Goal: Information Seeking & Learning: Learn about a topic

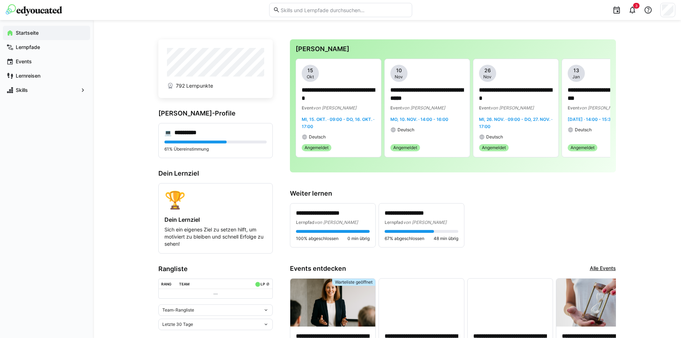
scroll to position [107, 0]
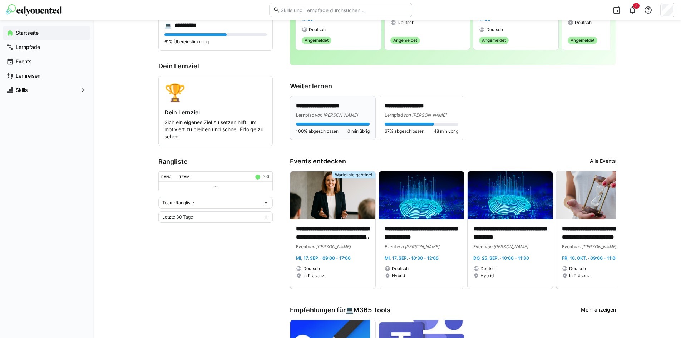
click at [299, 123] on div at bounding box center [333, 124] width 74 height 3
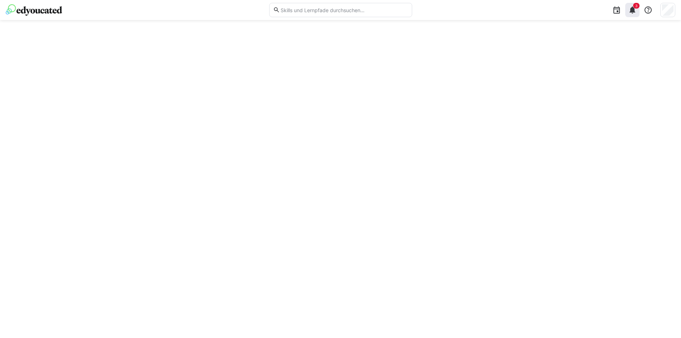
click at [637, 9] on eds-icon at bounding box center [632, 10] width 9 height 9
click at [28, 14] on img at bounding box center [34, 9] width 56 height 11
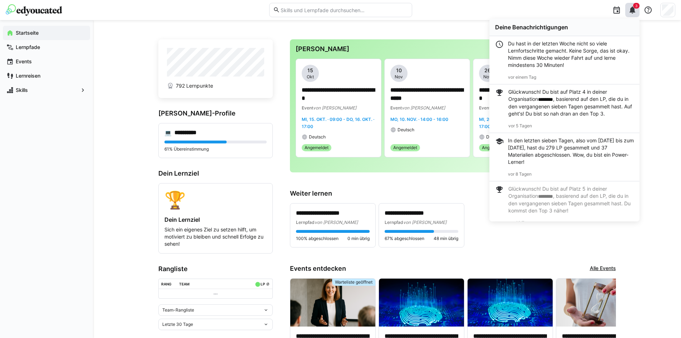
click at [632, 56] on div "Du hast in der letzten Woche nicht so viele Lernfortschritte gemacht. Keine Sor…" at bounding box center [564, 60] width 150 height 48
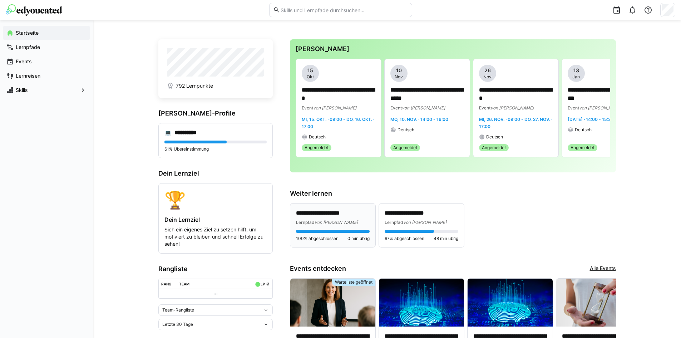
click at [308, 221] on span "Lernpfad" at bounding box center [305, 221] width 19 height 5
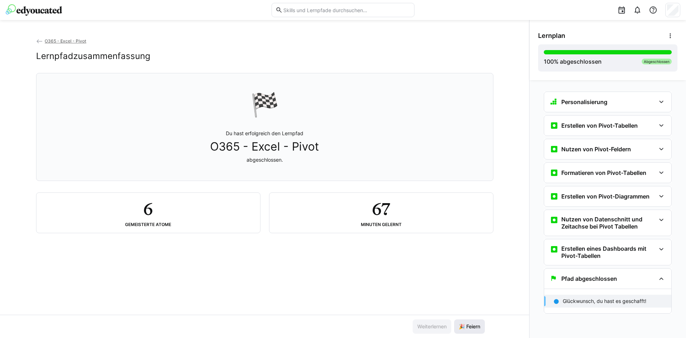
click at [476, 328] on span "🎉 Feiern" at bounding box center [470, 326] width 24 height 7
click at [60, 40] on span "O365 - Excel - Pivot" at bounding box center [65, 40] width 41 height 5
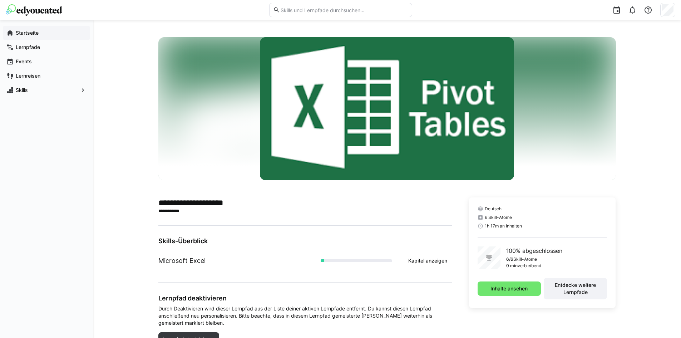
click at [0, 0] on app-navigation-label "Startseite" at bounding box center [0, 0] width 0 height 0
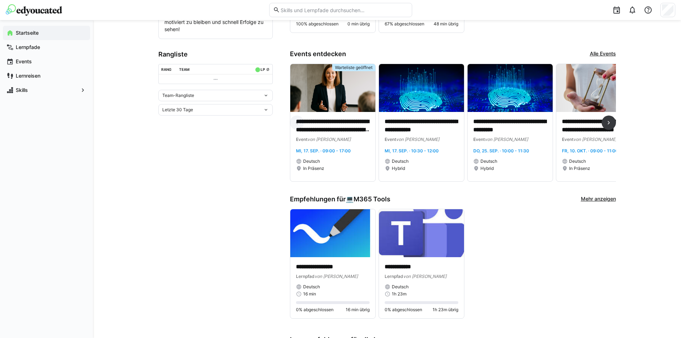
scroll to position [71, 0]
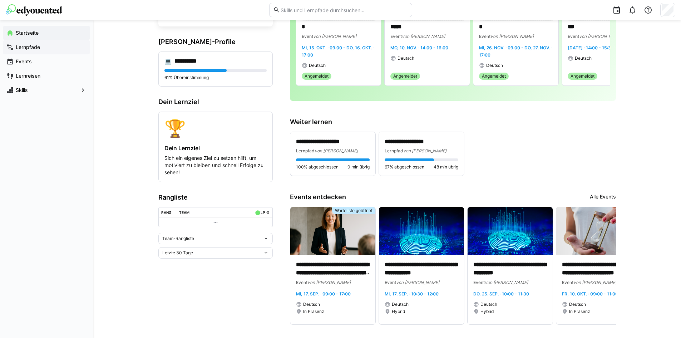
click at [0, 0] on app-navigation-label "Lernpfade" at bounding box center [0, 0] width 0 height 0
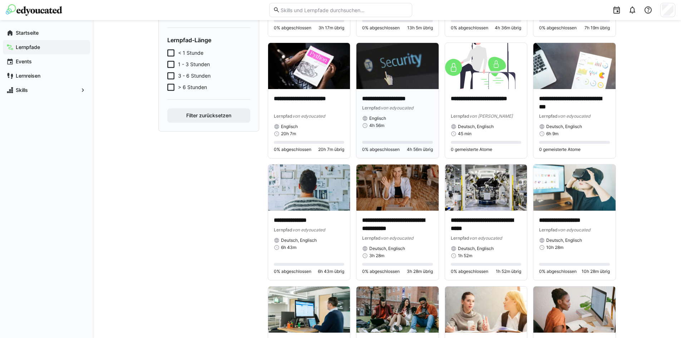
scroll to position [286, 0]
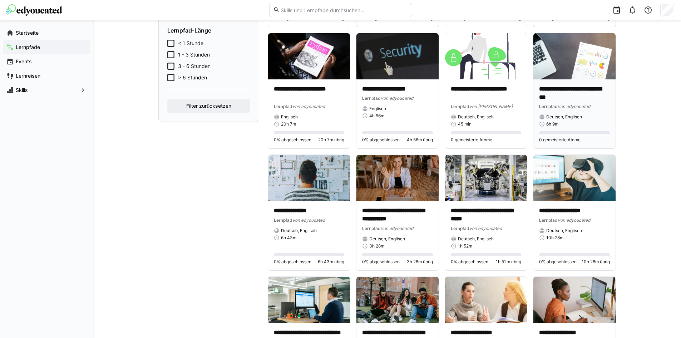
click at [559, 92] on p "**********" at bounding box center [574, 93] width 71 height 16
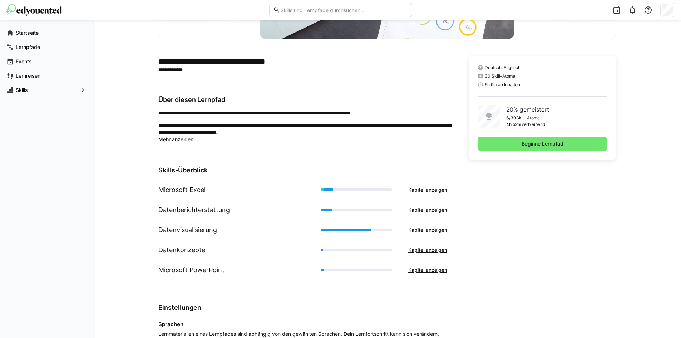
scroll to position [214, 0]
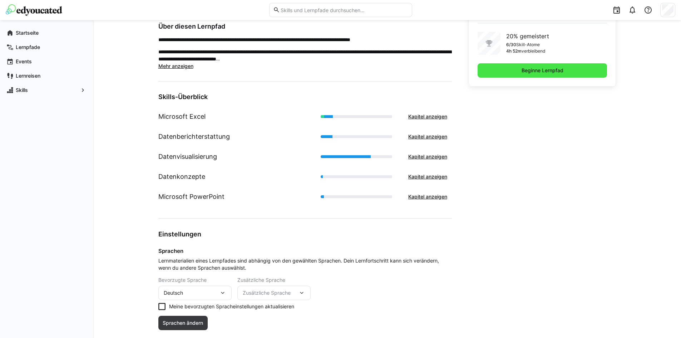
click at [529, 72] on span "Beginne Lernpfad" at bounding box center [542, 70] width 44 height 7
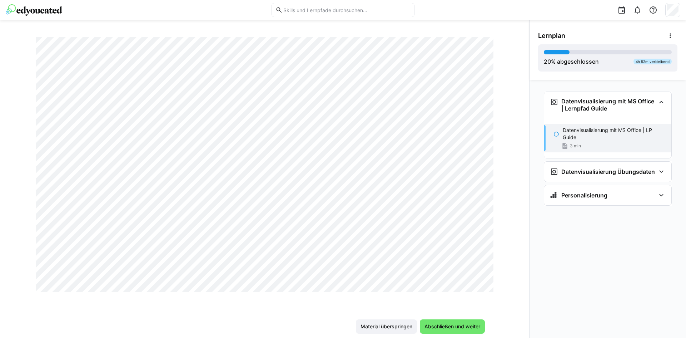
scroll to position [412, 0]
click at [453, 330] on span "Abschließen und weiter" at bounding box center [453, 326] width 58 height 7
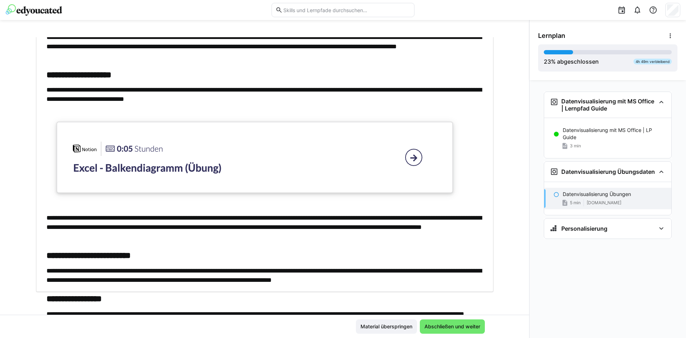
scroll to position [239, 0]
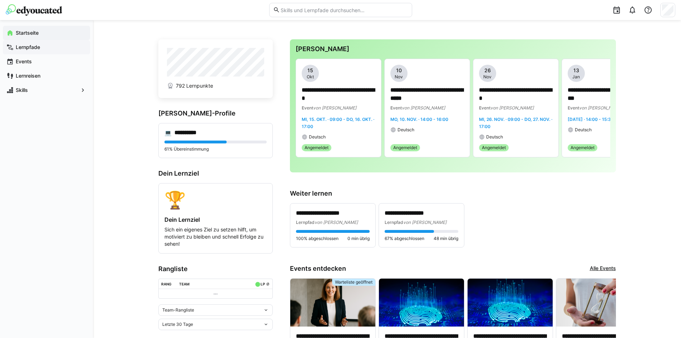
click at [46, 49] on span "Lernpfade" at bounding box center [51, 47] width 72 height 7
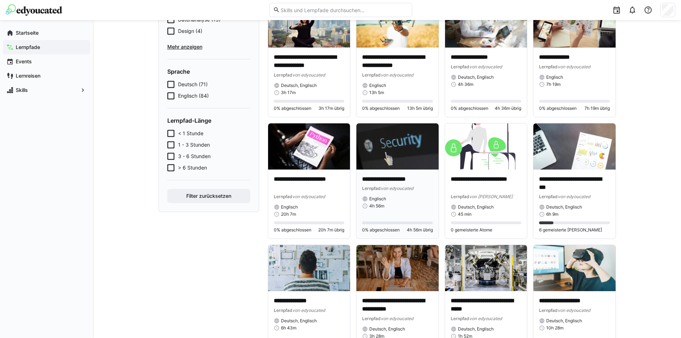
scroll to position [214, 0]
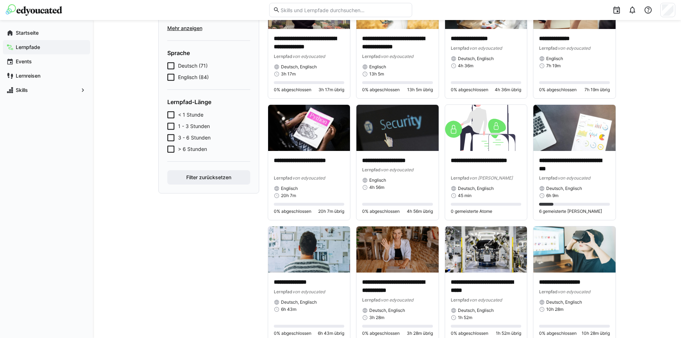
drag, startPoint x: 463, startPoint y: 230, endPoint x: 191, endPoint y: 181, distance: 276.5
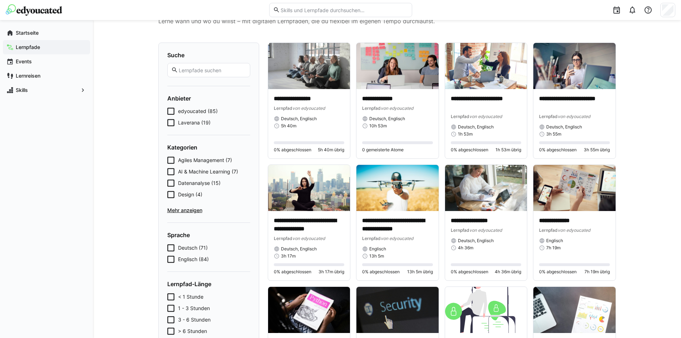
scroll to position [30, 0]
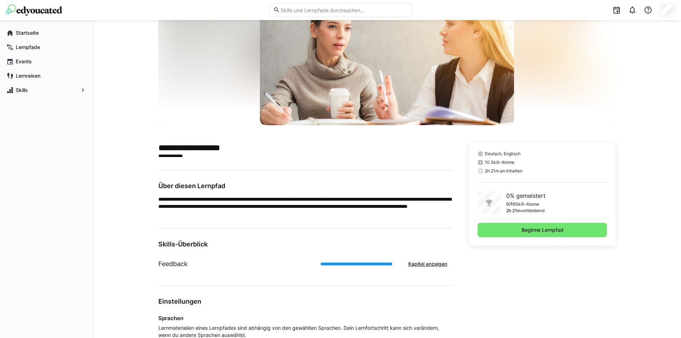
scroll to position [71, 0]
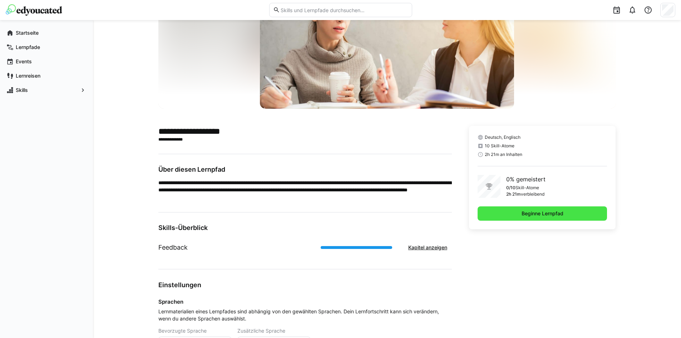
click at [497, 213] on span "Beginne Lernpfad" at bounding box center [543, 213] width 130 height 14
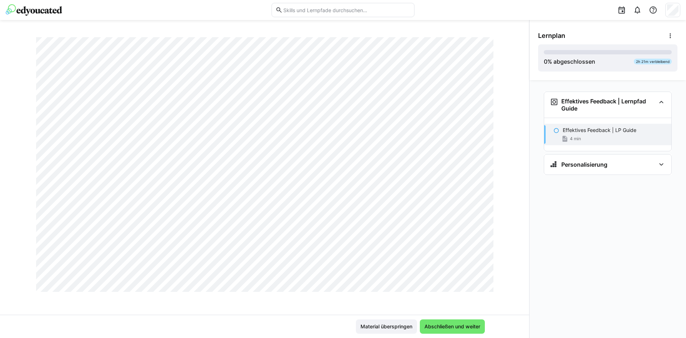
scroll to position [412, 0]
click at [453, 325] on span "Abschließen und weiter" at bounding box center [453, 326] width 58 height 7
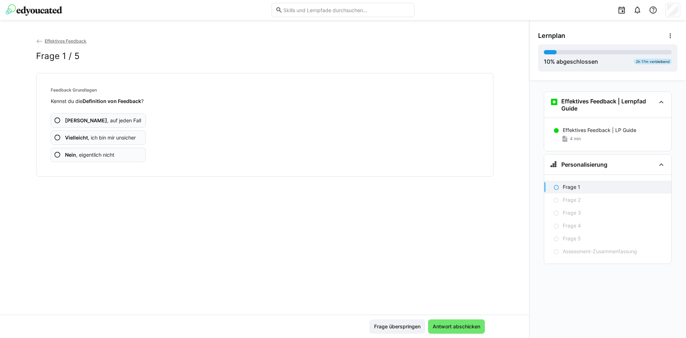
click at [101, 138] on span "Vielleicht , ich bin mir unsicher" at bounding box center [100, 137] width 71 height 7
click at [100, 135] on span "Vielleicht , ich bin mir unsicher" at bounding box center [100, 137] width 71 height 7
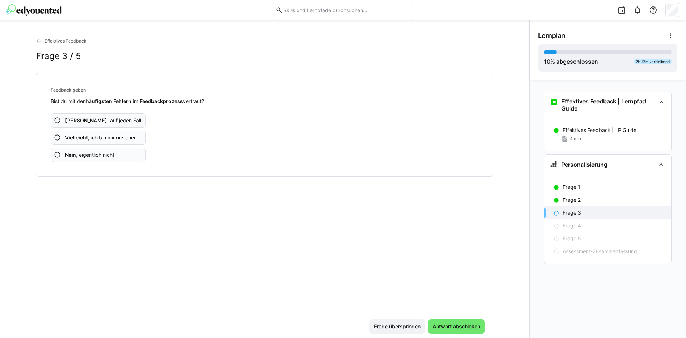
click at [95, 154] on span "Nein , eigentlich nicht" at bounding box center [89, 154] width 49 height 7
click at [108, 154] on span "Nein , eigentlich nicht" at bounding box center [89, 154] width 49 height 7
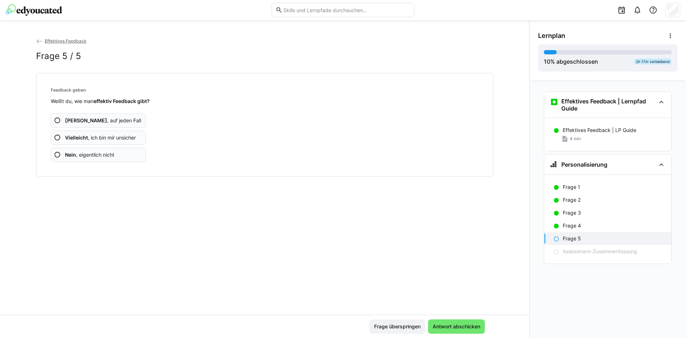
click at [103, 155] on span "Nein , eigentlich nicht" at bounding box center [89, 154] width 49 height 7
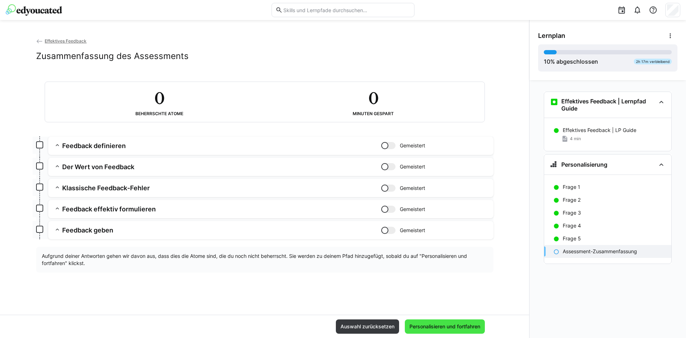
click at [441, 328] on span "Personalisieren und fortfahren" at bounding box center [445, 326] width 73 height 7
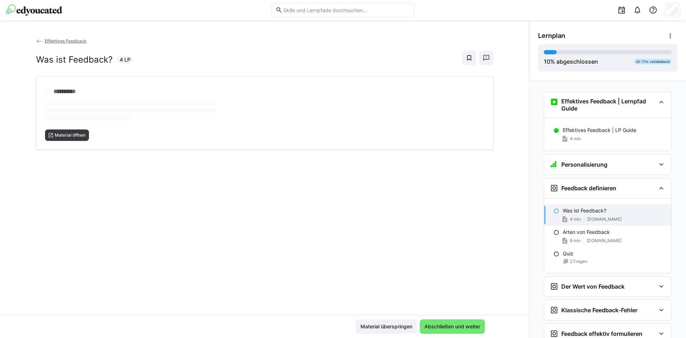
scroll to position [93, 0]
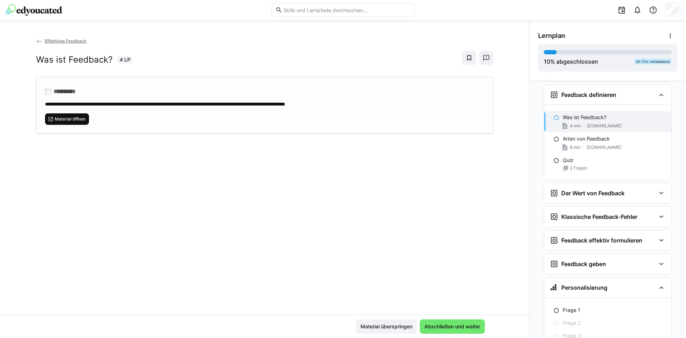
click at [54, 120] on span "Material öffnen" at bounding box center [70, 119] width 32 height 6
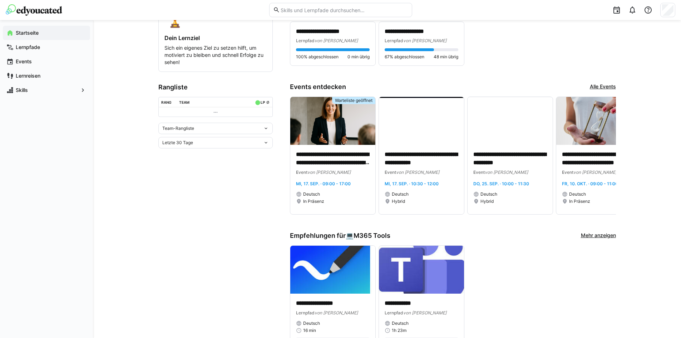
scroll to position [179, 0]
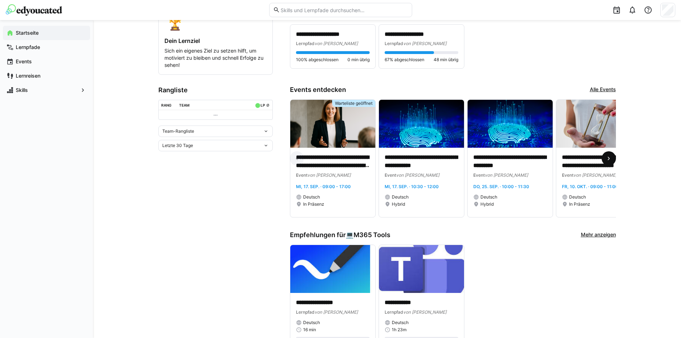
click at [612, 162] on eds-icon at bounding box center [608, 158] width 7 height 7
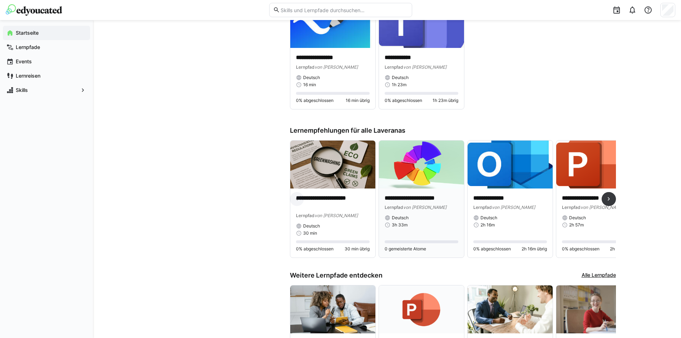
scroll to position [465, 0]
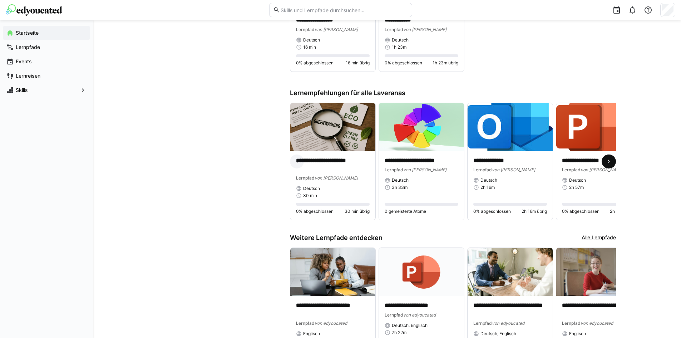
click at [609, 163] on eds-icon at bounding box center [608, 161] width 7 height 7
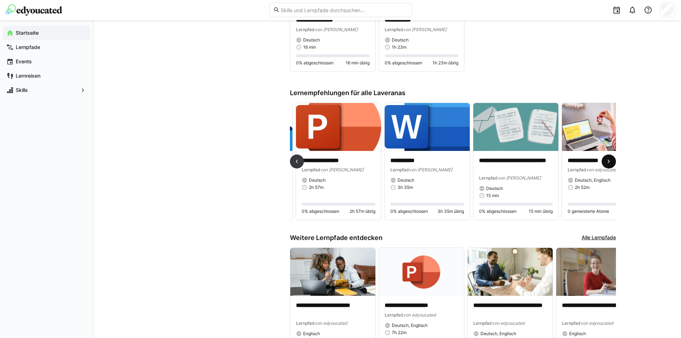
scroll to position [0, 266]
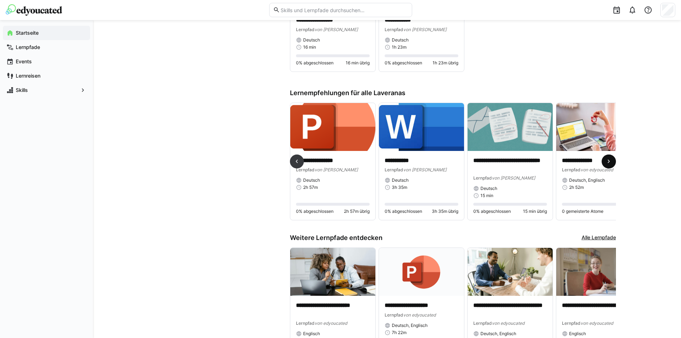
click at [609, 163] on eds-icon at bounding box center [608, 161] width 7 height 7
